Goal: Information Seeking & Learning: Compare options

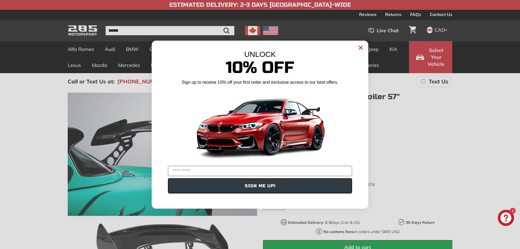
click at [361, 47] on circle "Close dialog" at bounding box center [360, 47] width 8 height 8
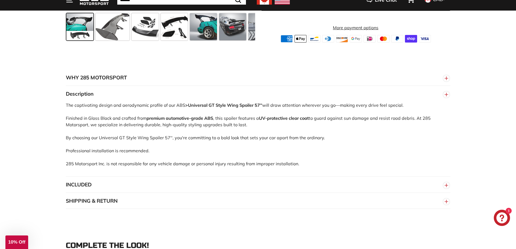
scroll to position [298, 0]
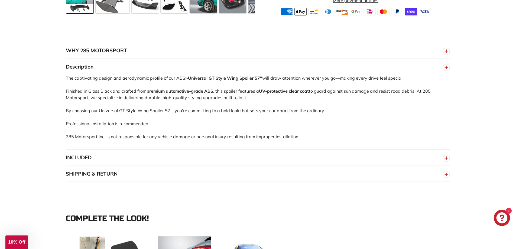
click at [108, 174] on button "SHIPPING & RETURN" at bounding box center [258, 174] width 384 height 16
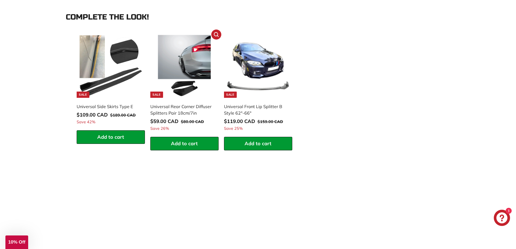
scroll to position [433, 0]
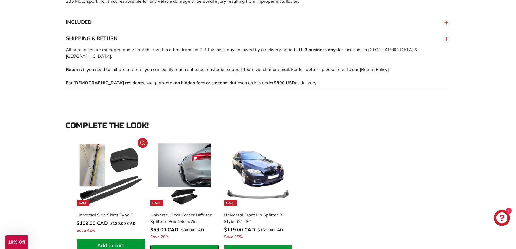
click at [123, 169] on img at bounding box center [110, 174] width 63 height 63
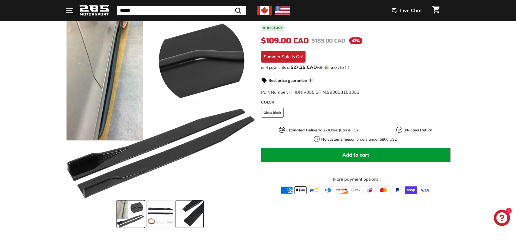
scroll to position [108, 0]
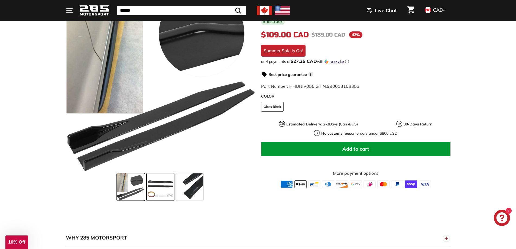
click at [164, 192] on span at bounding box center [160, 186] width 27 height 27
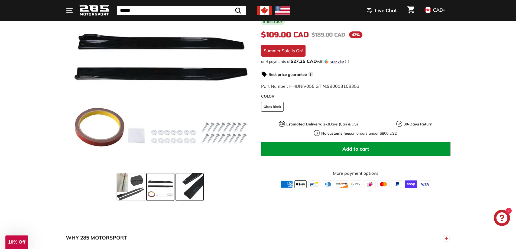
click at [187, 189] on span at bounding box center [189, 186] width 27 height 27
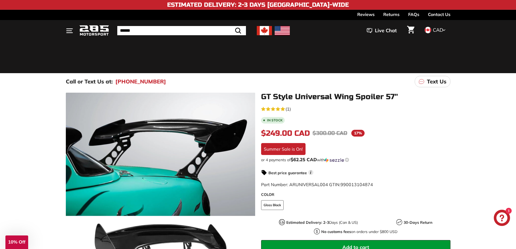
click at [68, 31] on icon ". . ." at bounding box center [69, 30] width 7 height 7
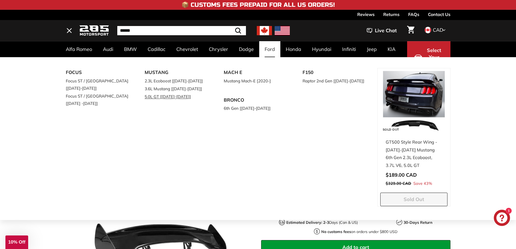
click at [168, 96] on link "5.0L GT [[DATE]-[DATE]]" at bounding box center [177, 97] width 64 height 8
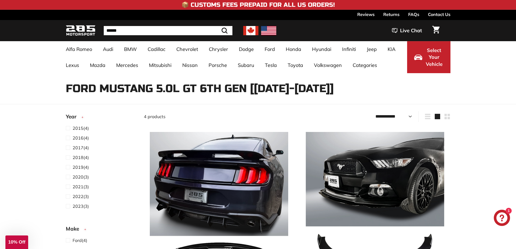
select select "**********"
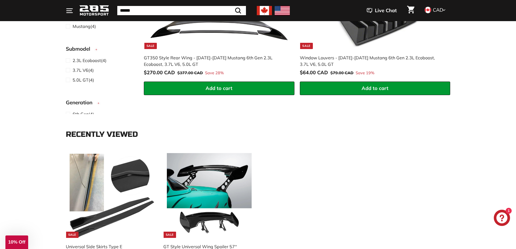
scroll to position [487, 0]
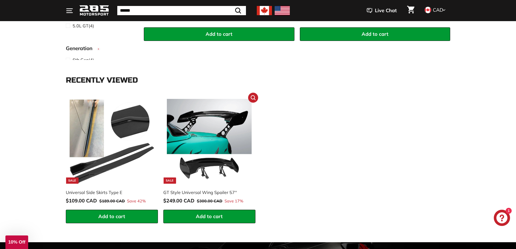
click at [202, 134] on img at bounding box center [209, 141] width 85 height 85
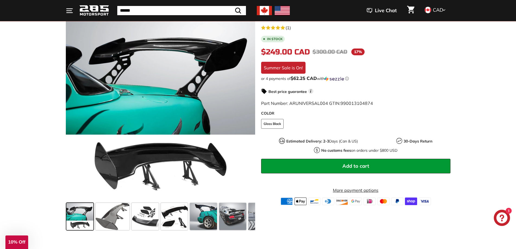
scroll to position [108, 0]
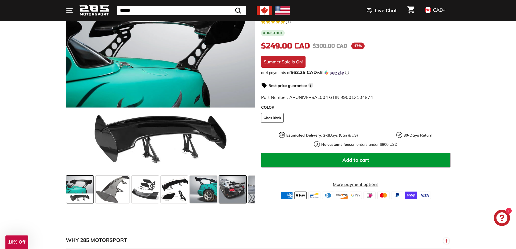
click at [227, 190] on span at bounding box center [232, 189] width 27 height 27
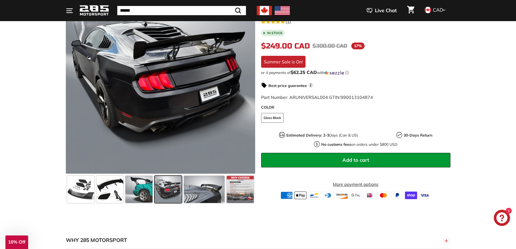
click at [171, 187] on span at bounding box center [168, 189] width 27 height 27
click at [144, 189] on span at bounding box center [138, 189] width 27 height 27
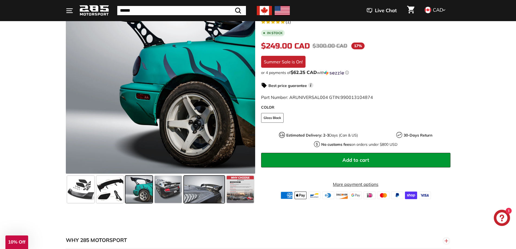
click at [217, 189] on span at bounding box center [204, 189] width 41 height 27
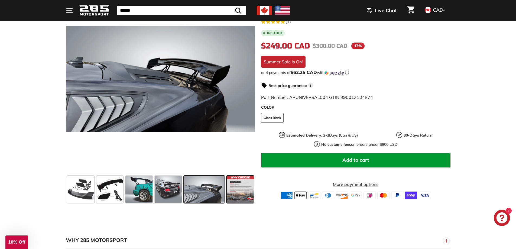
click at [241, 187] on span at bounding box center [240, 189] width 27 height 27
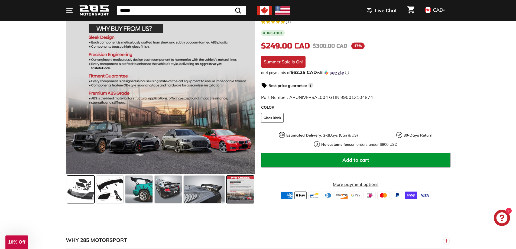
click at [91, 188] on span at bounding box center [80, 189] width 27 height 27
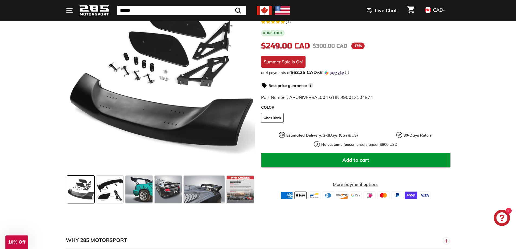
scroll to position [0, 0]
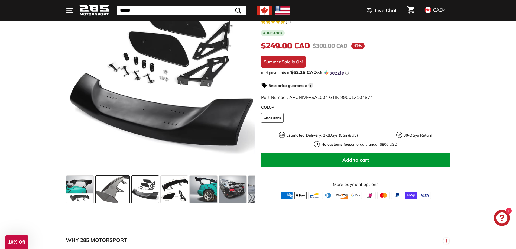
click at [113, 189] on span at bounding box center [113, 189] width 34 height 27
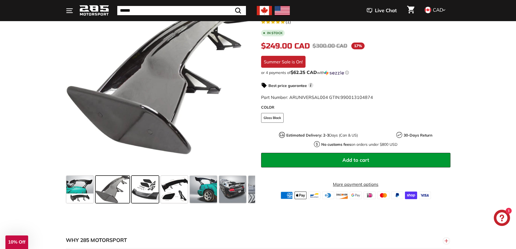
click at [149, 189] on span at bounding box center [145, 189] width 27 height 27
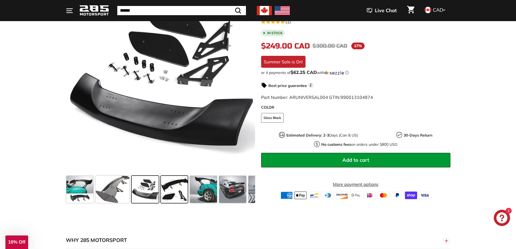
click at [170, 190] on span at bounding box center [174, 189] width 27 height 27
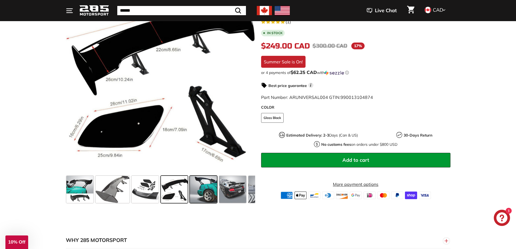
click at [201, 191] on span at bounding box center [203, 189] width 27 height 27
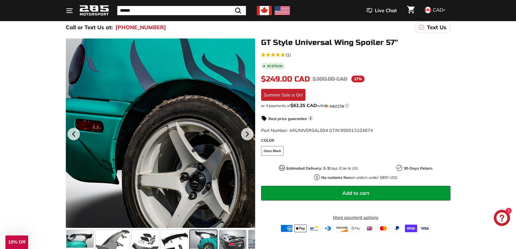
scroll to position [81, 0]
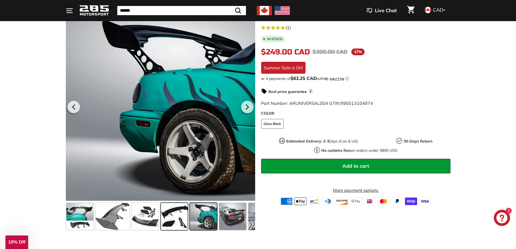
click at [182, 220] on span at bounding box center [174, 216] width 27 height 27
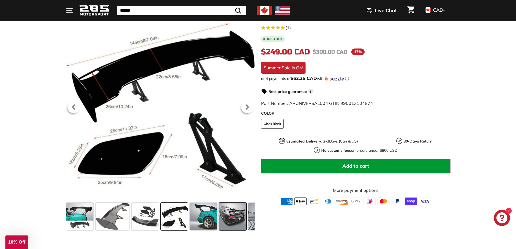
click at [235, 215] on span at bounding box center [232, 216] width 27 height 27
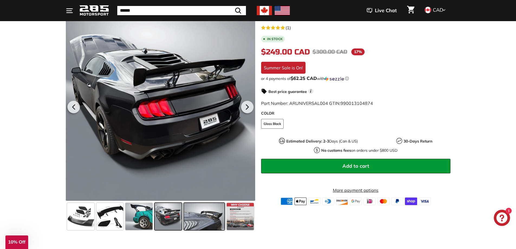
click at [204, 217] on span at bounding box center [204, 216] width 41 height 27
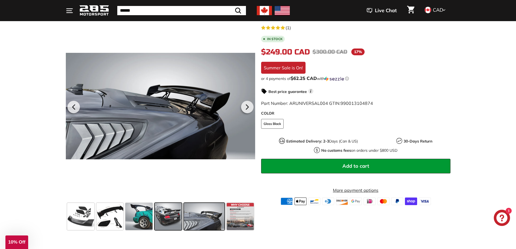
click at [169, 218] on span at bounding box center [168, 216] width 27 height 27
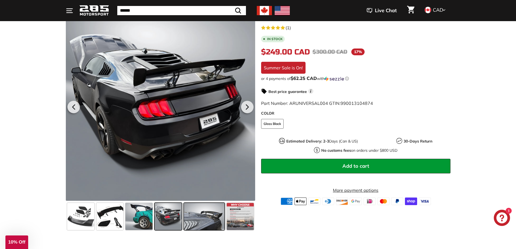
click at [204, 211] on span at bounding box center [204, 216] width 41 height 27
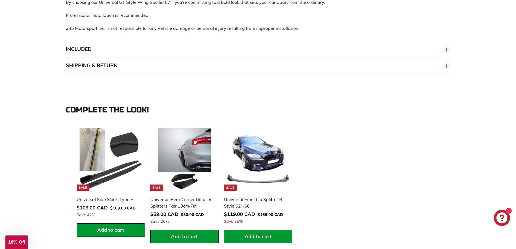
scroll to position [433, 0]
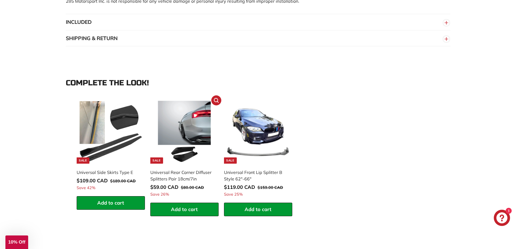
click at [175, 128] on img at bounding box center [184, 132] width 63 height 63
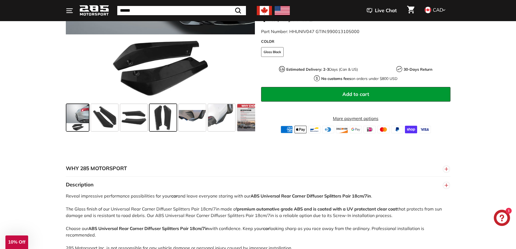
scroll to position [244, 0]
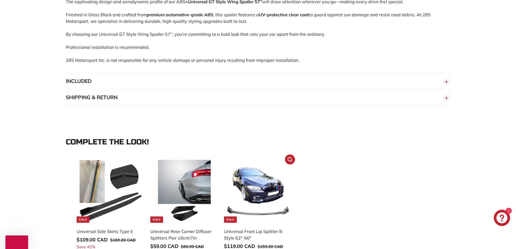
scroll to position [374, 0]
click at [253, 191] on img at bounding box center [258, 191] width 63 height 63
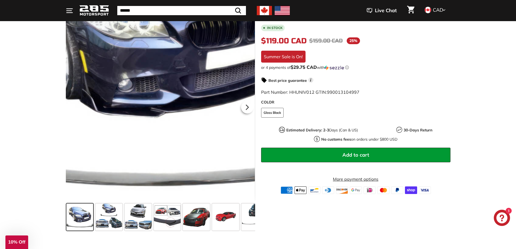
scroll to position [27, 0]
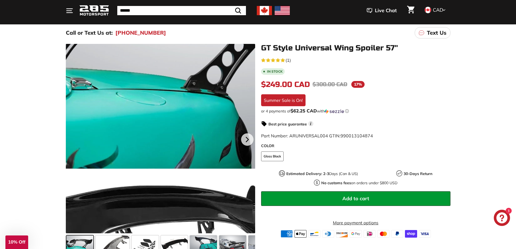
scroll to position [76, 0]
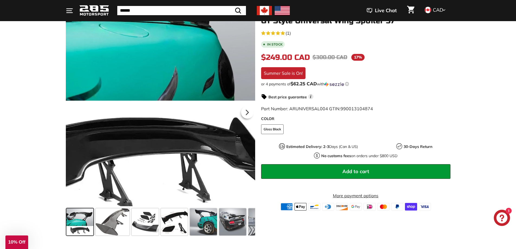
click at [185, 178] on div at bounding box center [160, 111] width 189 height 189
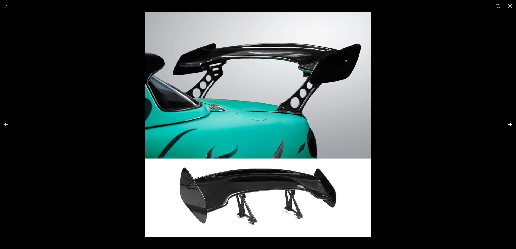
click at [505, 124] on button at bounding box center [506, 124] width 19 height 27
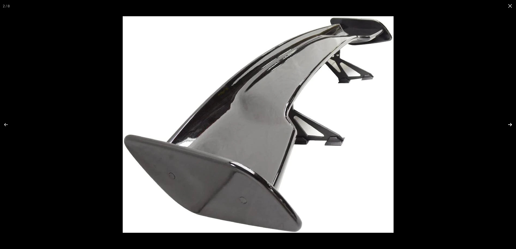
click at [509, 124] on button at bounding box center [506, 124] width 19 height 27
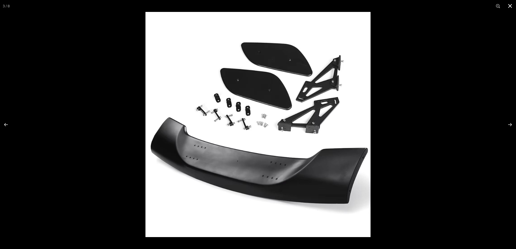
click at [511, 5] on button at bounding box center [510, 6] width 12 height 12
